Goal: Task Accomplishment & Management: Complete application form

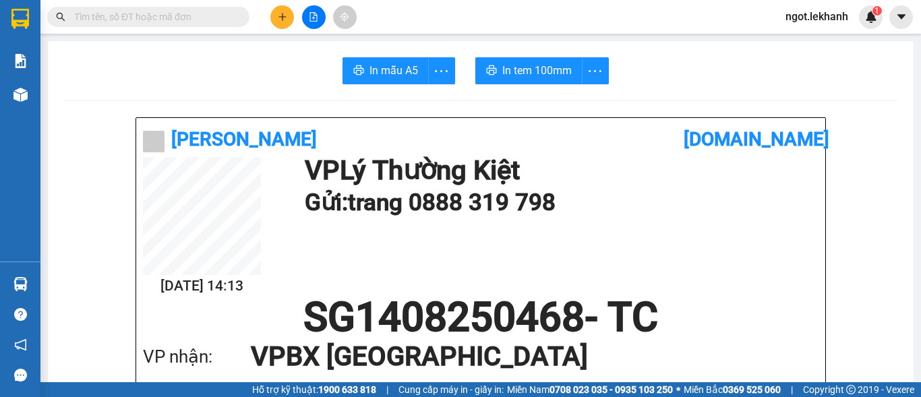
click at [201, 19] on input "text" at bounding box center [153, 16] width 159 height 15
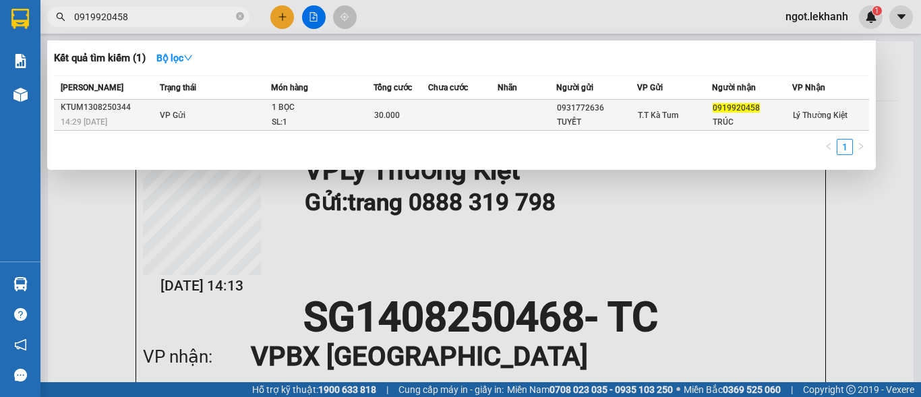
type input "0919920458"
click at [544, 113] on td at bounding box center [527, 115] width 59 height 31
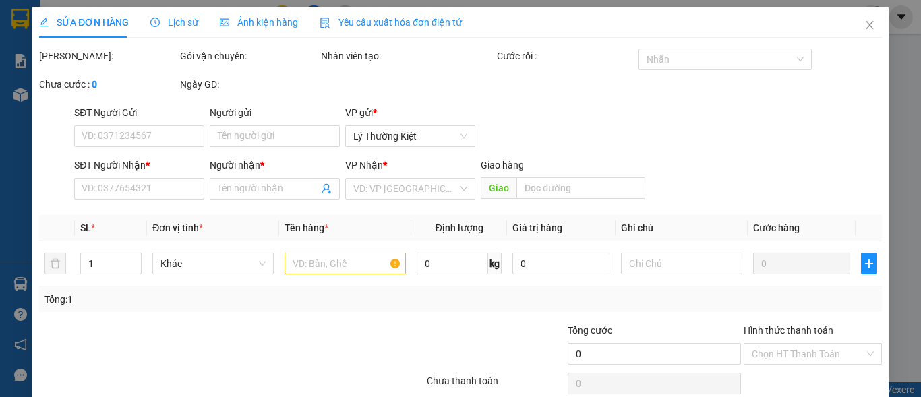
type input "0931772636"
type input "TUYẾT"
type input "0919920458"
type input "TRÚC"
type input "30.000"
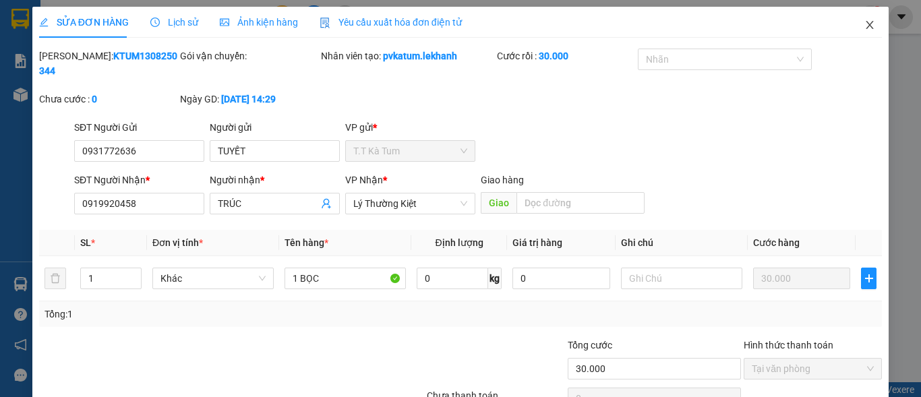
click at [866, 32] on span "Close" at bounding box center [870, 26] width 38 height 38
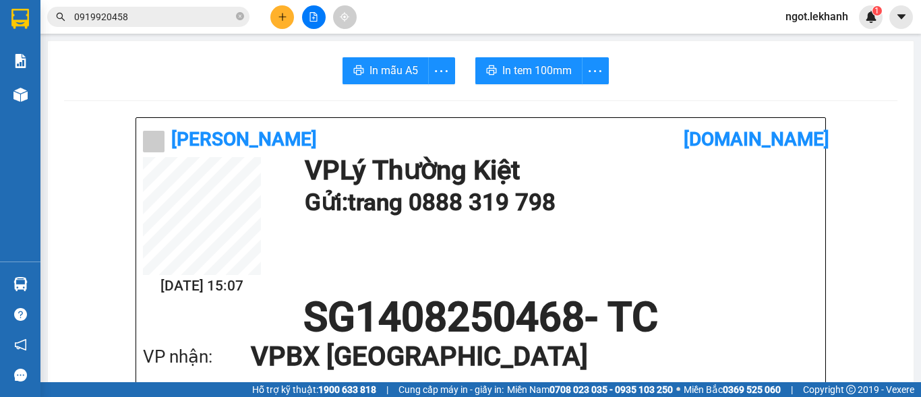
click at [865, 31] on div "Kết quả tìm kiếm ( 1 ) Bộ lọc Mã ĐH Trạng thái Món hàng Tổng cước Chưa cước Nhã…" at bounding box center [460, 17] width 921 height 34
